Goal: Check status: Check status

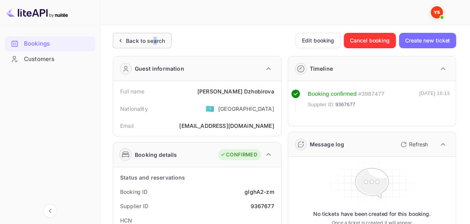
click at [154, 40] on div "Back to search" at bounding box center [145, 41] width 39 height 8
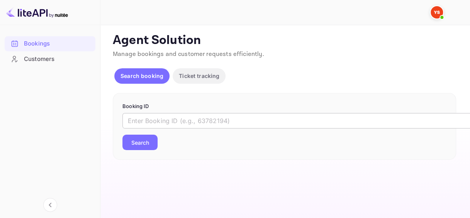
click at [177, 120] on input "text" at bounding box center [315, 120] width 386 height 15
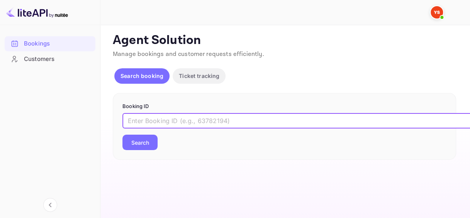
paste input "9447604"
type input "9447604"
click at [151, 142] on button "Search" at bounding box center [139, 142] width 35 height 15
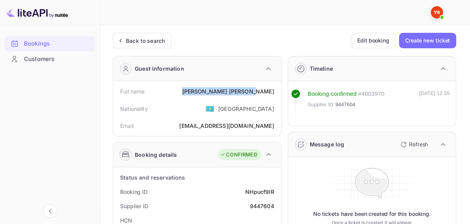
drag, startPoint x: 232, startPoint y: 91, endPoint x: 272, endPoint y: 92, distance: 40.5
click at [272, 92] on div "Full name [PERSON_NAME]" at bounding box center [197, 91] width 162 height 14
copy div "[PERSON_NAME]"
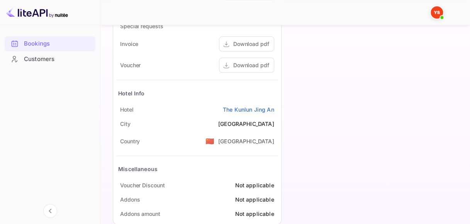
scroll to position [386, 0]
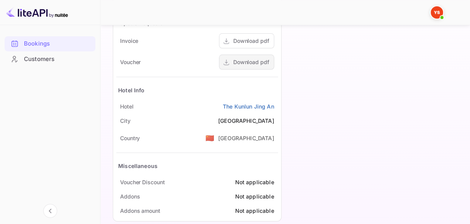
click at [241, 61] on div "Download pdf" at bounding box center [251, 62] width 36 height 8
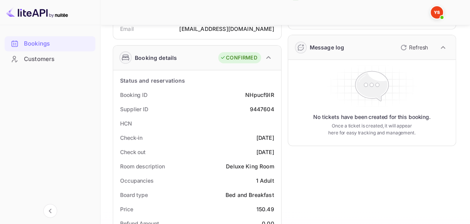
scroll to position [39, 0]
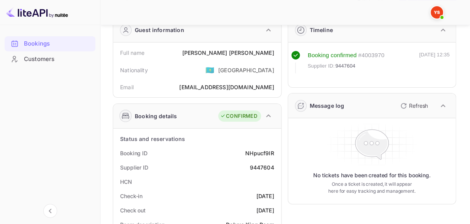
click at [259, 154] on div "NHpucf9IR" at bounding box center [259, 153] width 29 height 8
copy div "NHpucf9IR"
click at [260, 165] on div "9447604" at bounding box center [261, 167] width 24 height 8
click at [260, 166] on div "9447604" at bounding box center [261, 167] width 24 height 8
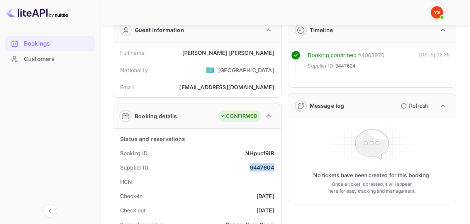
copy div "9447604"
drag, startPoint x: 233, startPoint y: 52, endPoint x: 277, endPoint y: 52, distance: 44.4
click at [277, 52] on div "Full name [PERSON_NAME]" at bounding box center [197, 53] width 162 height 14
copy div "[PERSON_NAME]"
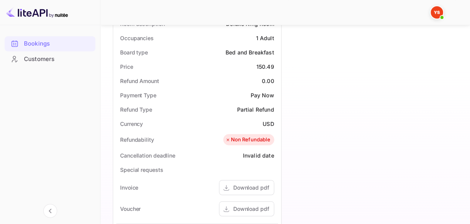
scroll to position [309, 0]
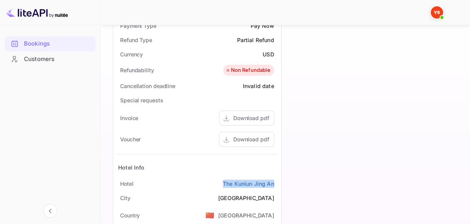
drag, startPoint x: 216, startPoint y: 182, endPoint x: 278, endPoint y: 182, distance: 61.7
click at [278, 182] on div "Status and reservations Booking ID NHpucf9IR Supplier ID 9447604 HCN Check-in […" at bounding box center [197, 77] width 168 height 439
copy link "The Kunlun Jing An"
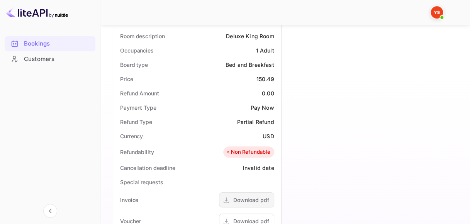
scroll to position [154, 0]
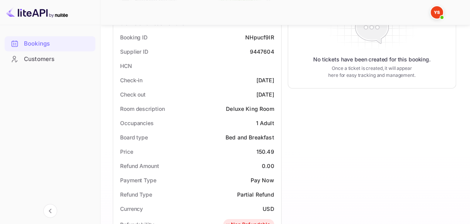
drag, startPoint x: 243, startPoint y: 79, endPoint x: 273, endPoint y: 79, distance: 29.7
click at [273, 79] on div "[DATE]" at bounding box center [265, 80] width 18 height 8
copy div "[DATE]"
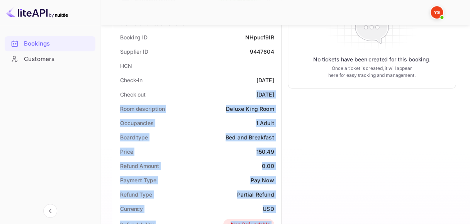
drag, startPoint x: 242, startPoint y: 95, endPoint x: 285, endPoint y: 96, distance: 42.5
click at [285, 96] on div "Guest information Full name [PERSON_NAME] Nationality 🇰🇿 [DEMOGRAPHIC_DATA] Ema…" at bounding box center [280, 176] width 349 height 562
click at [264, 97] on div "[DATE]" at bounding box center [265, 94] width 18 height 8
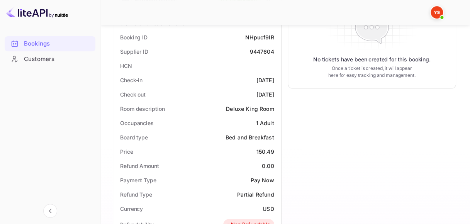
drag, startPoint x: 241, startPoint y: 93, endPoint x: 279, endPoint y: 93, distance: 38.2
copy div "[DATE]"
